Goal: Information Seeking & Learning: Understand process/instructions

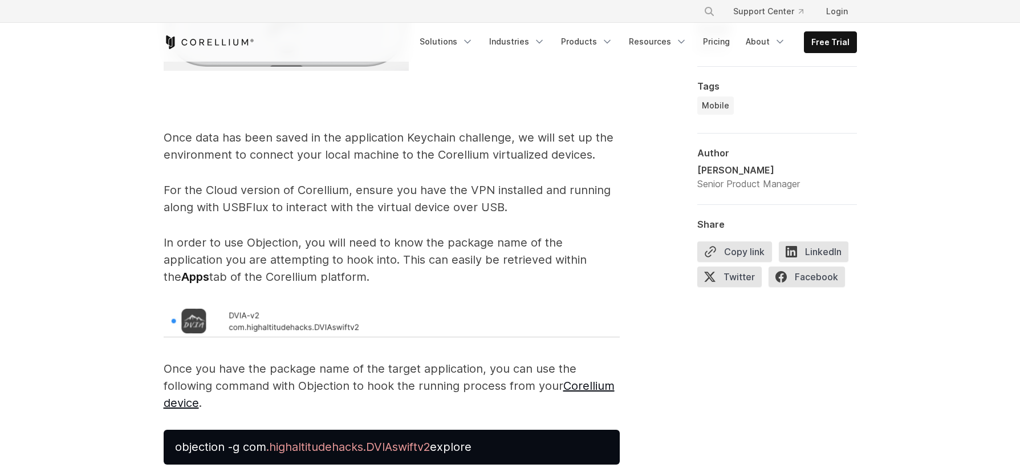
scroll to position [2203, 0]
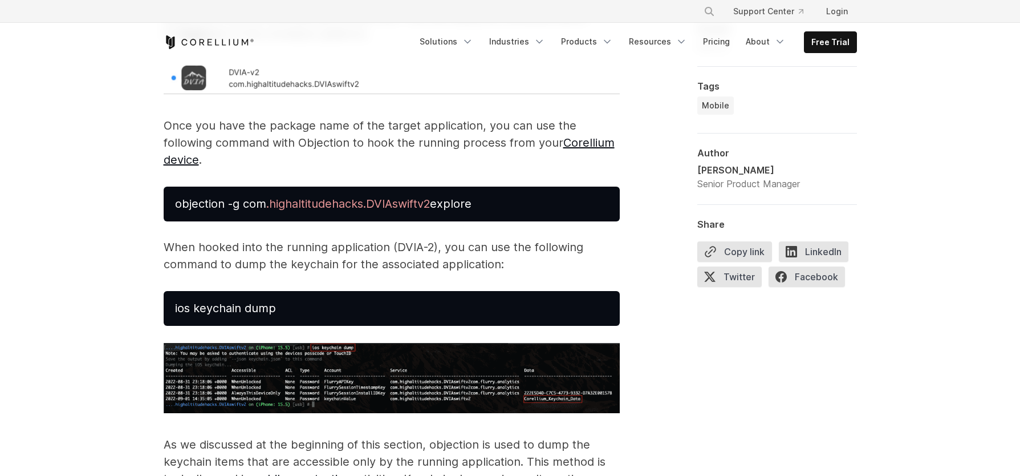
click at [481, 221] on pre "objection -g com .highaltitudehacks.DVIAswiftv2 explore" at bounding box center [392, 203] width 456 height 35
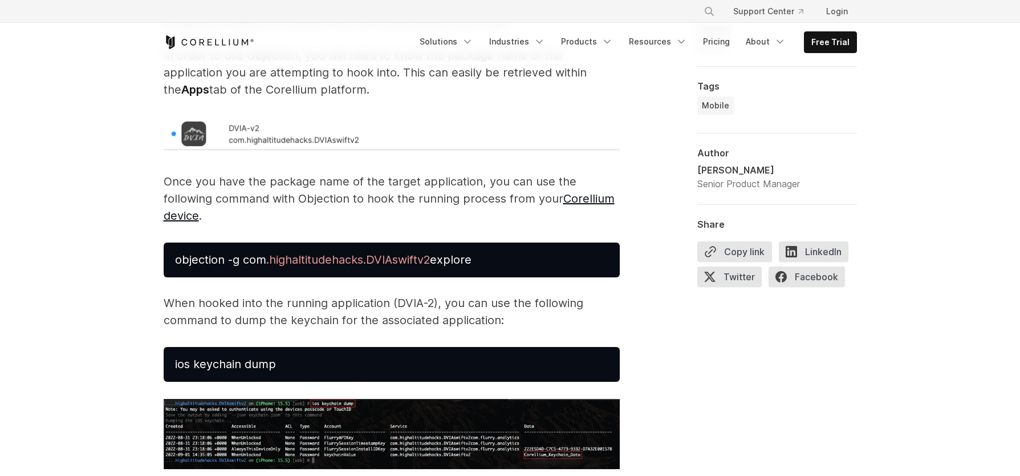
scroll to position [2147, 0]
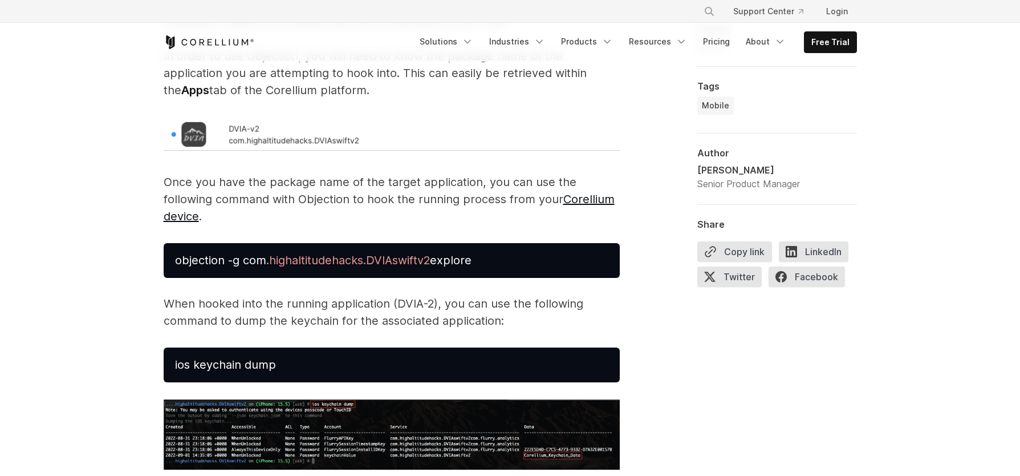
click at [481, 278] on pre "objection -g com .highaltitudehacks.DVIAswiftv2 explore" at bounding box center [392, 260] width 456 height 35
drag, startPoint x: 484, startPoint y: 279, endPoint x: 156, endPoint y: 269, distance: 328.0
copy span "objection -g com .highaltitudehacks.DVIAswiftv2 explore"
click at [472, 267] on span "objection -g com .highaltitudehacks.DVIAswiftv2 explore" at bounding box center [323, 260] width 297 height 14
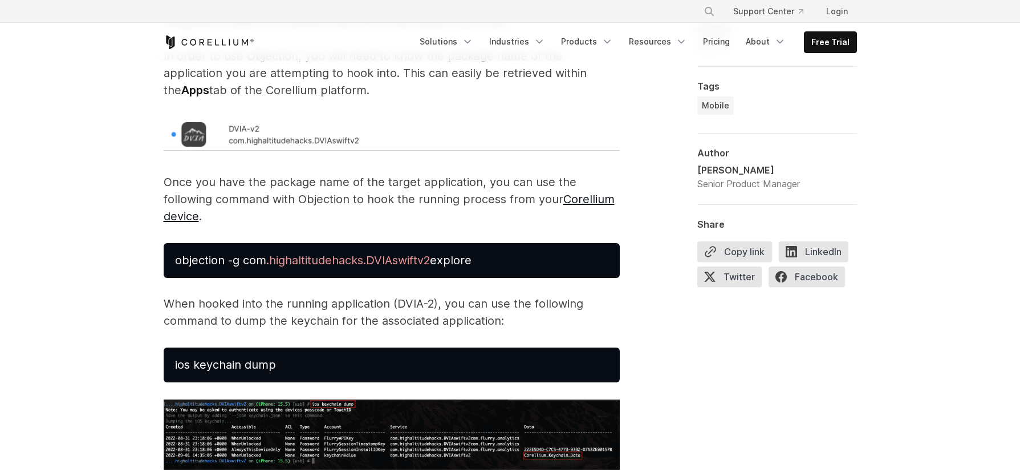
drag, startPoint x: 483, startPoint y: 279, endPoint x: 177, endPoint y: 279, distance: 306.2
click at [177, 278] on pre "objection -g com .highaltitudehacks.DVIAswiftv2 explore" at bounding box center [392, 260] width 456 height 35
copy span "objection -g com .highaltitudehacks.DVIAswiftv2 explore"
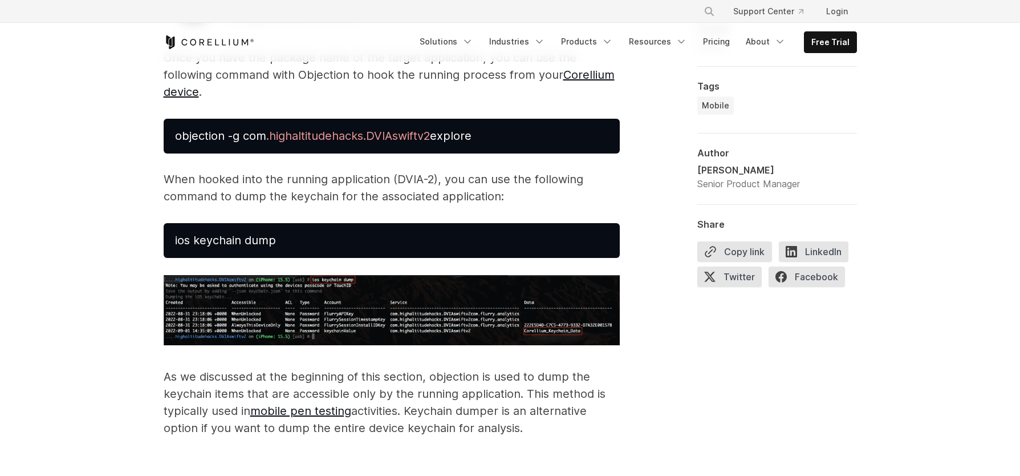
scroll to position [2272, 0]
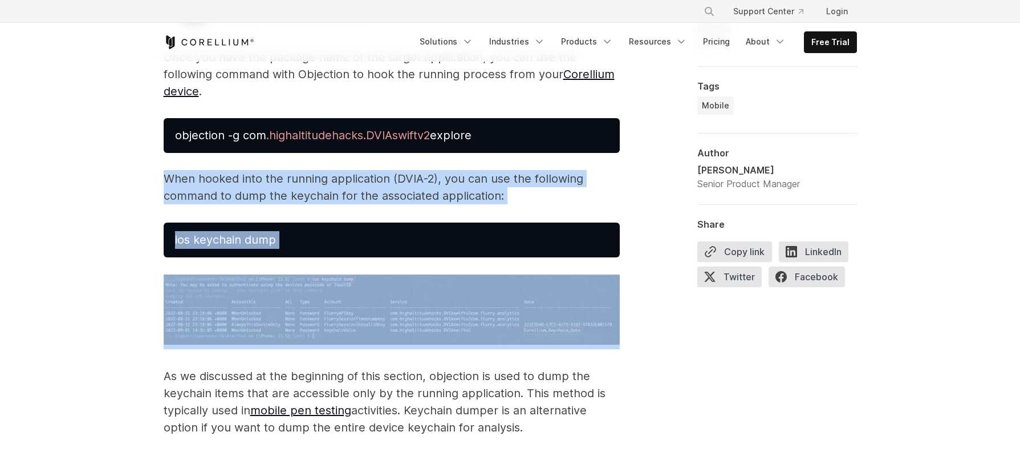
drag, startPoint x: 163, startPoint y: 193, endPoint x: 246, endPoint y: 330, distance: 160.7
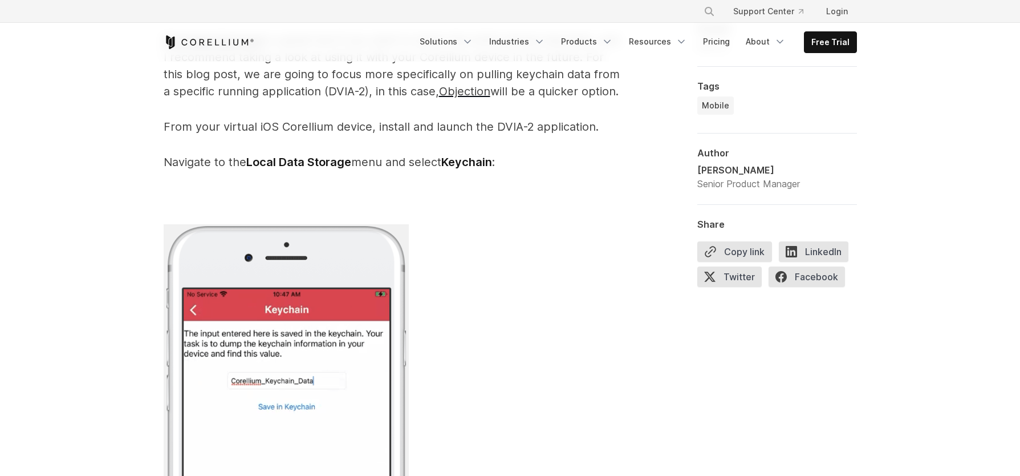
scroll to position [1296, 0]
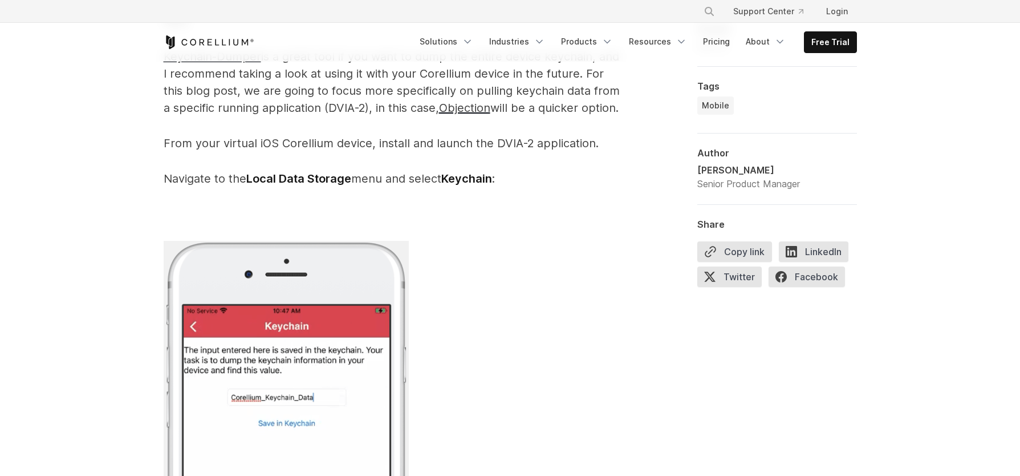
drag, startPoint x: 164, startPoint y: 193, endPoint x: 502, endPoint y: 192, distance: 338.1
click at [502, 187] on p "Navigate to the Local Data Storage menu and select Keychain :" at bounding box center [392, 178] width 456 height 17
copy p "Navigate to the Local Data Storage menu and select Keychain :"
